Goal: Find contact information: Find contact information

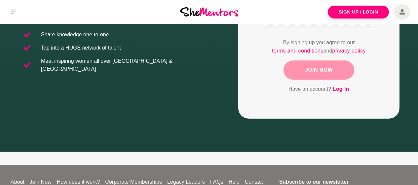
scroll to position [223, 0]
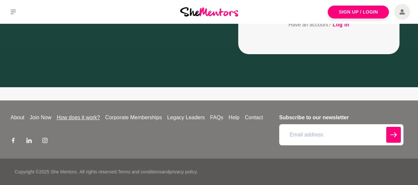
click at [70, 122] on link "How does it work?" at bounding box center [78, 118] width 49 height 8
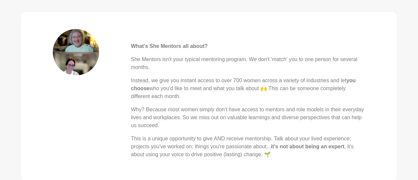
scroll to position [265, 0]
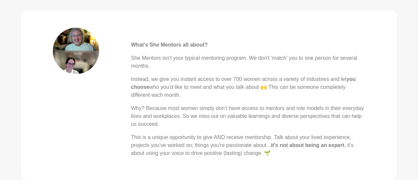
drag, startPoint x: 130, startPoint y: 56, endPoint x: 247, endPoint y: 159, distance: 154.7
click at [253, 162] on blockquote "What's She Mentors all about? She Mentors isn't your typical mentoring program.…" at bounding box center [208, 95] width 375 height 169
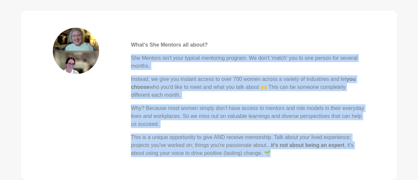
drag, startPoint x: 132, startPoint y: 57, endPoint x: 254, endPoint y: 169, distance: 165.4
click at [254, 170] on blockquote "What's She Mentors all about? She Mentors isn't your typical mentoring program.…" at bounding box center [208, 95] width 375 height 169
copy div "She Mentors isn't your typical mentoring program. We don't 'match' you to one p…"
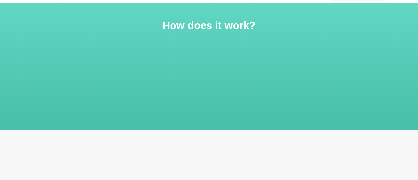
scroll to position [0, 0]
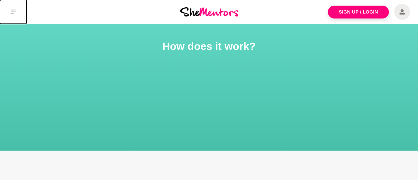
click at [13, 10] on icon at bounding box center [13, 12] width 5 height 5
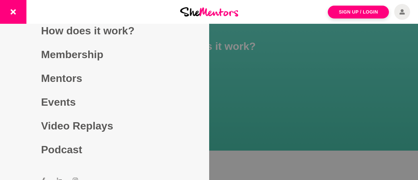
click at [100, 13] on div at bounding box center [69, 12] width 139 height 24
click at [310, 16] on div "Sign Up / Login" at bounding box center [347, 12] width 139 height 24
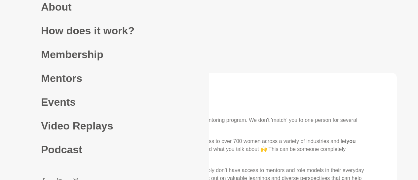
scroll to position [223, 0]
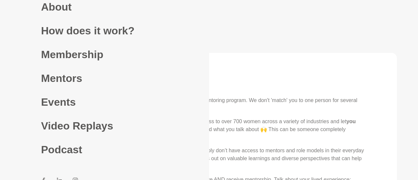
click at [286, 83] on div "What's She Mentors all about? She Mentors isn't your typical mentoring program.…" at bounding box center [248, 134] width 234 height 129
click at [220, 82] on div "What's She Mentors all about? She Mentors isn't your typical mentoring program.…" at bounding box center [248, 134] width 234 height 129
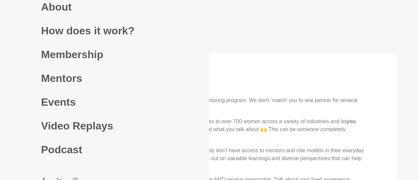
click at [220, 82] on div "What's She Mentors all about? She Mentors isn't your typical mentoring program.…" at bounding box center [248, 134] width 234 height 129
click at [147, 76] on link "Mentors" at bounding box center [104, 78] width 127 height 24
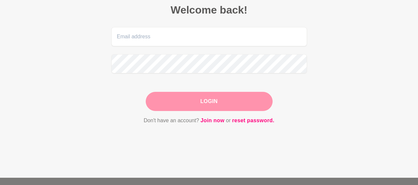
scroll to position [133, 0]
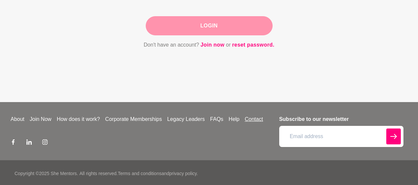
click at [265, 123] on link "Contact" at bounding box center [253, 119] width 23 height 8
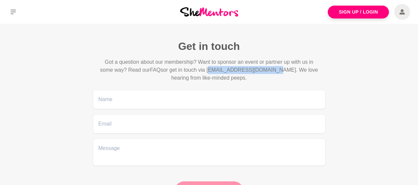
drag, startPoint x: 275, startPoint y: 73, endPoint x: 211, endPoint y: 75, distance: 64.1
click at [211, 75] on p "Got a question about our membership? Want to sponsor an event or partner up wit…" at bounding box center [209, 70] width 222 height 24
copy p "[EMAIL_ADDRESS][DOMAIN_NAME]"
